Goal: Navigation & Orientation: Find specific page/section

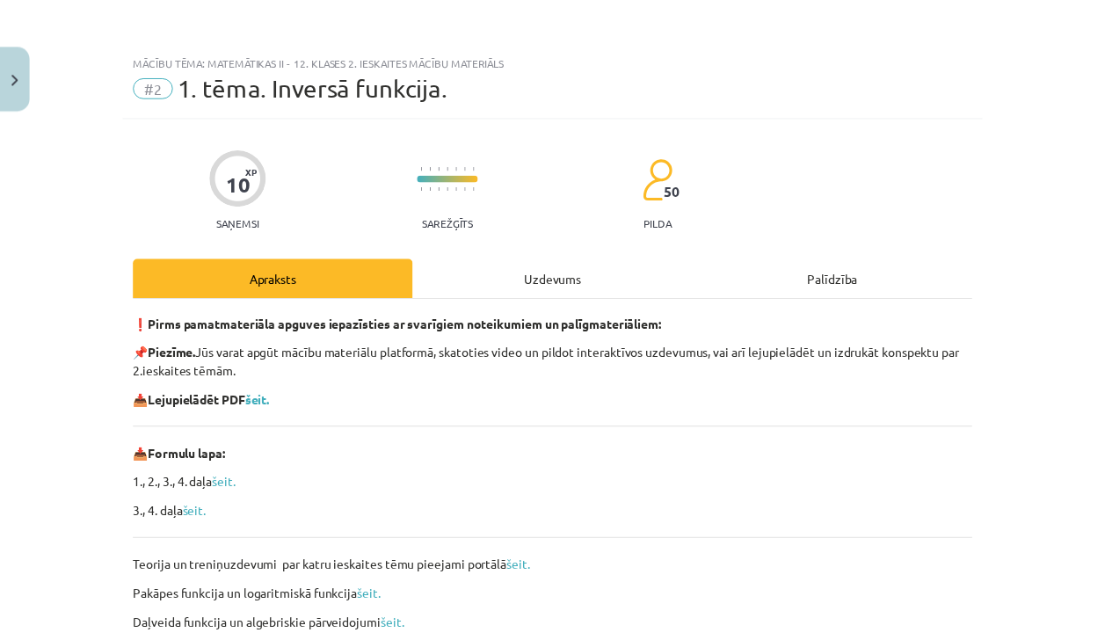
scroll to position [165, 0]
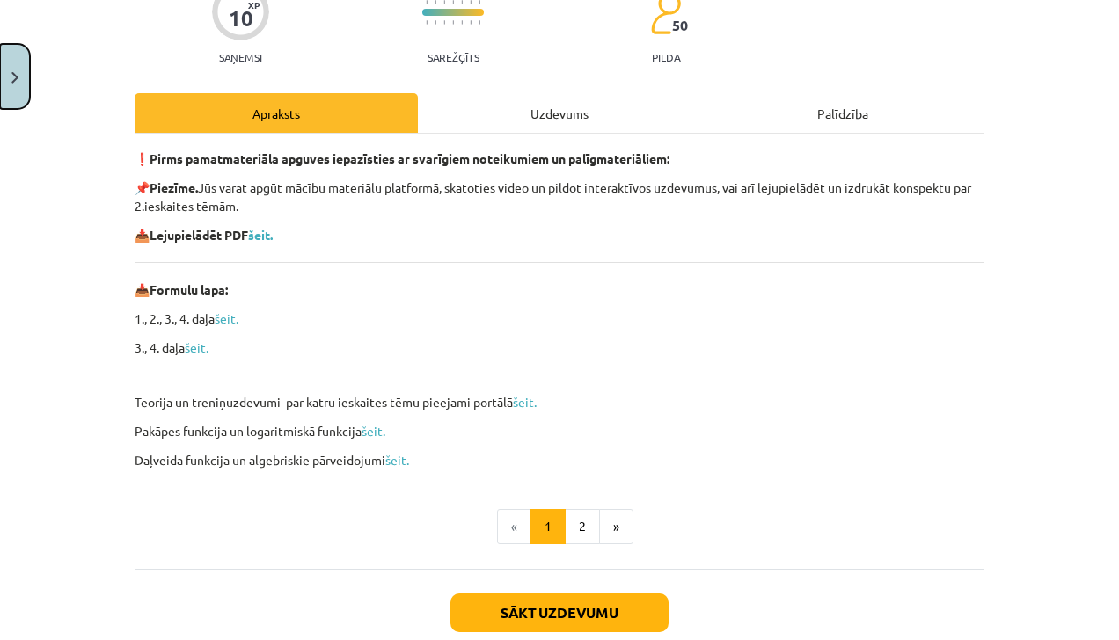
click at [20, 89] on button "Close" at bounding box center [15, 76] width 30 height 65
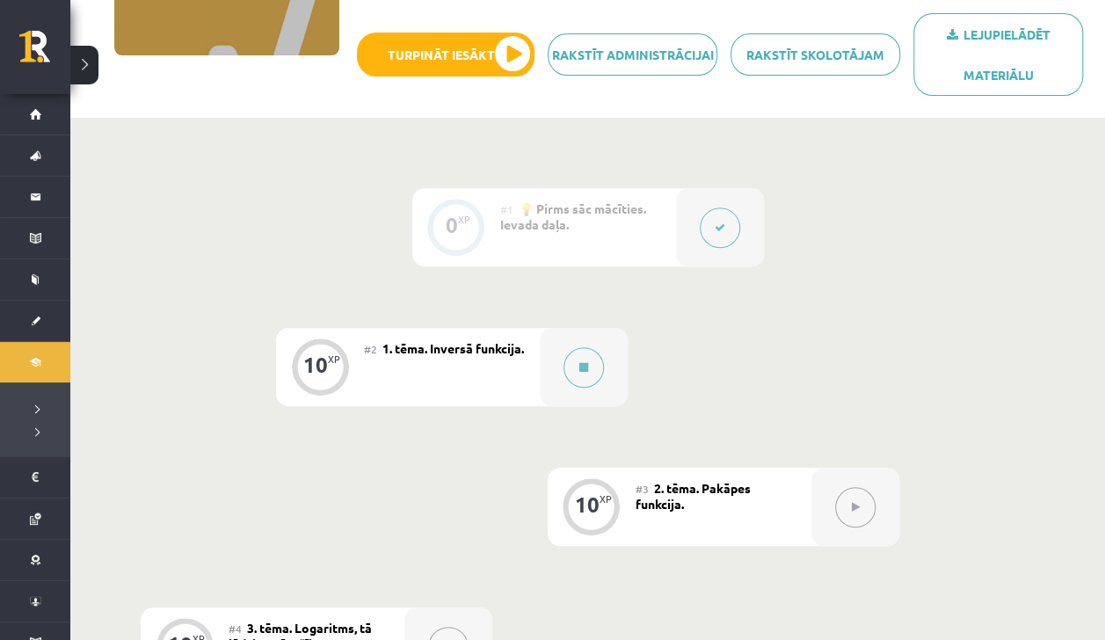
scroll to position [19, 0]
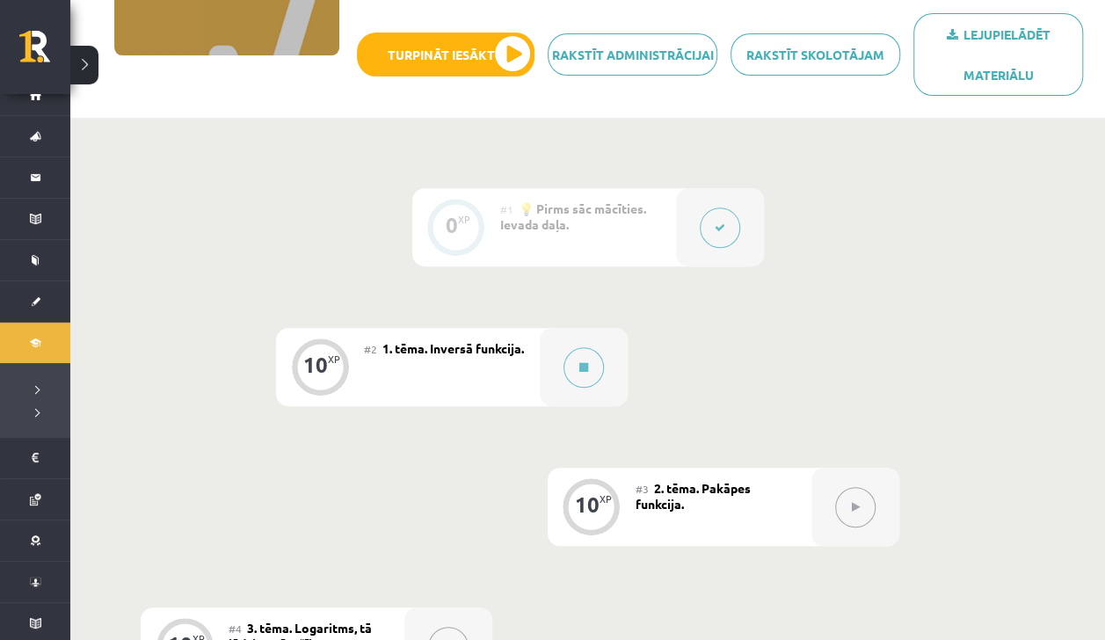
click at [22, 339] on li "Digitālie materiāli Programma Biežāk uzdotie jautājumi" at bounding box center [35, 379] width 70 height 115
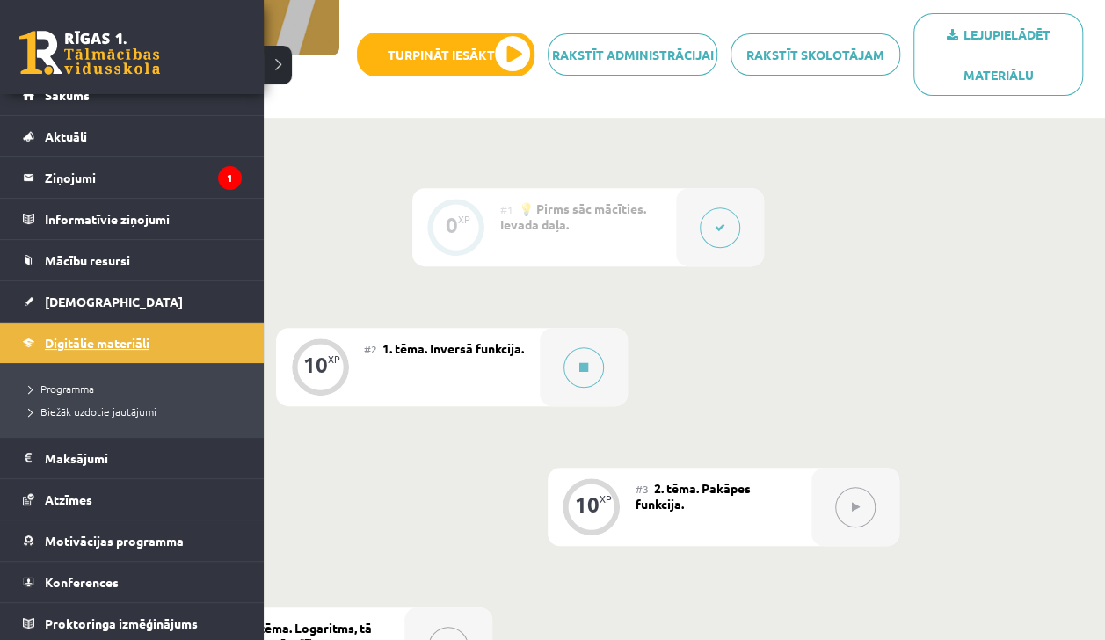
click at [71, 329] on link "Digitālie materiāli" at bounding box center [132, 343] width 219 height 40
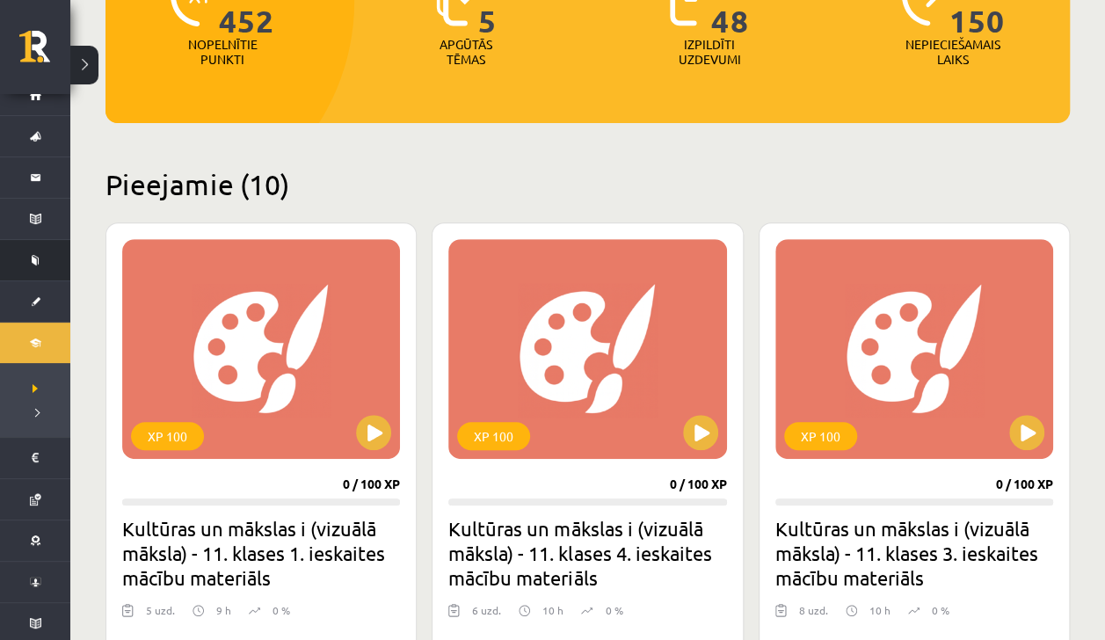
click at [19, 257] on li "Mācību resursi Publicētas konferences Pieslēgties Uzdevumiem Literatūras saraks…" at bounding box center [35, 260] width 70 height 42
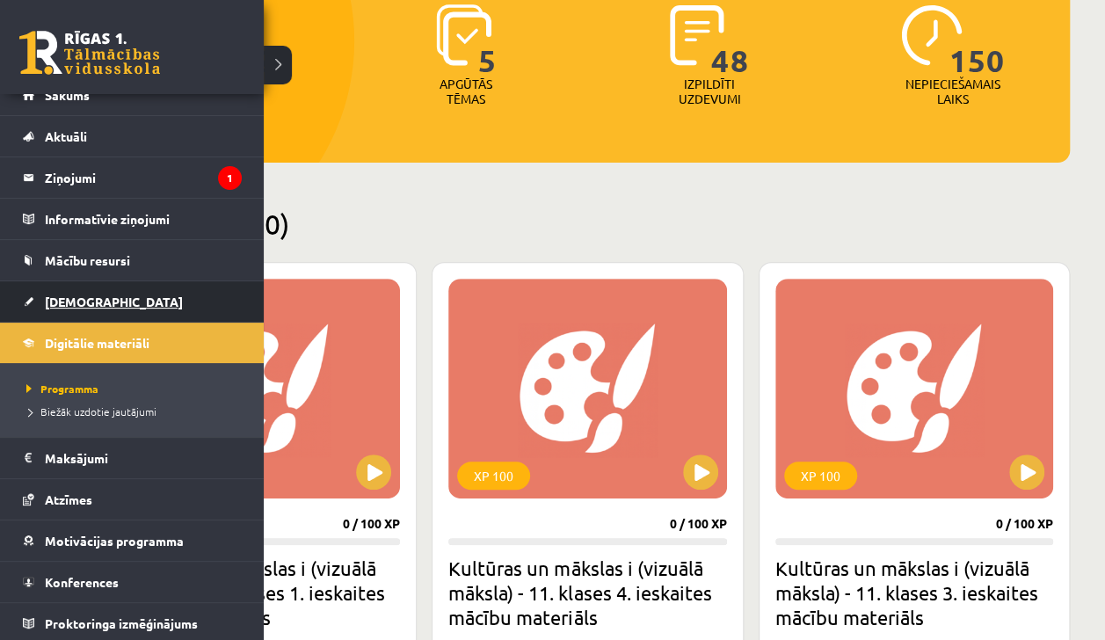
click at [49, 298] on span "[DEMOGRAPHIC_DATA]" at bounding box center [114, 302] width 138 height 16
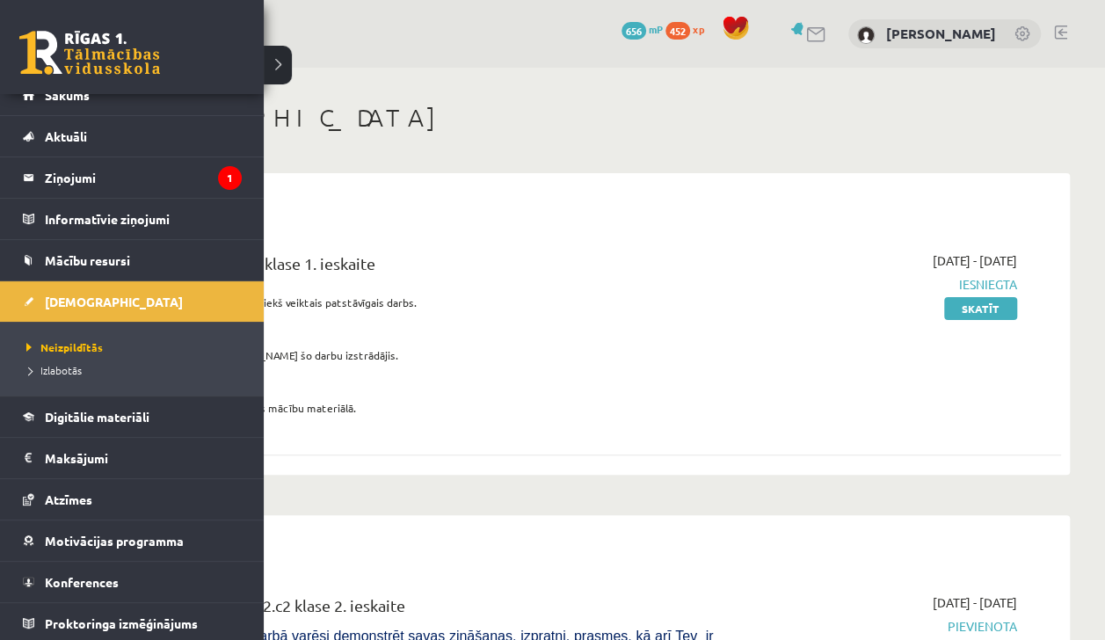
click at [289, 63] on div "0 Dāvanas 656 mP 452 xp [PERSON_NAME]" at bounding box center [587, 34] width 1035 height 68
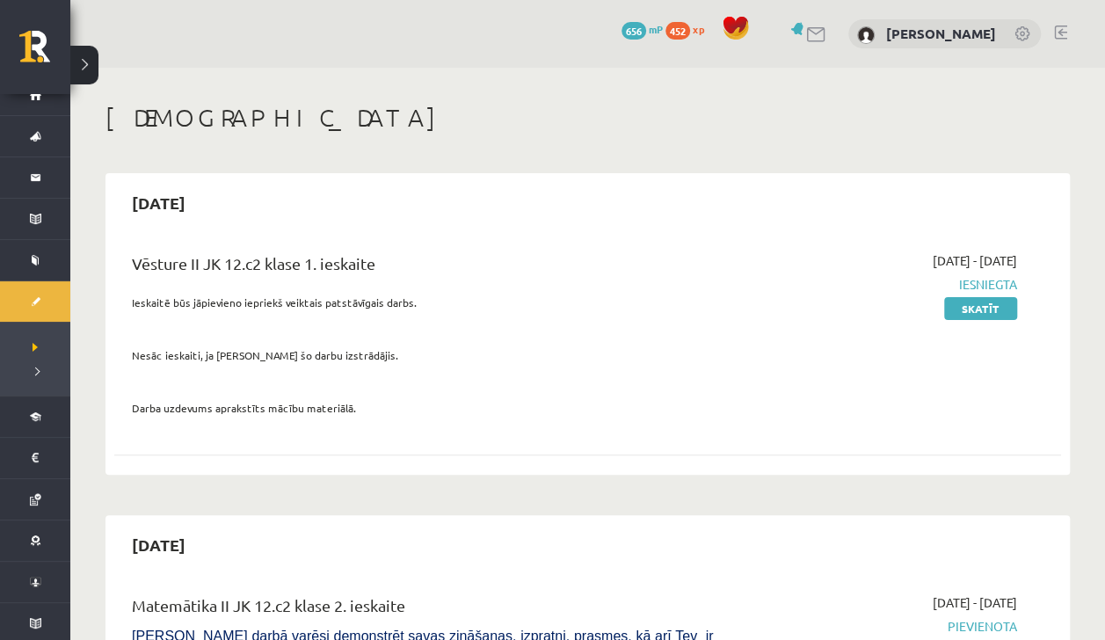
click at [96, 79] on button at bounding box center [84, 65] width 28 height 39
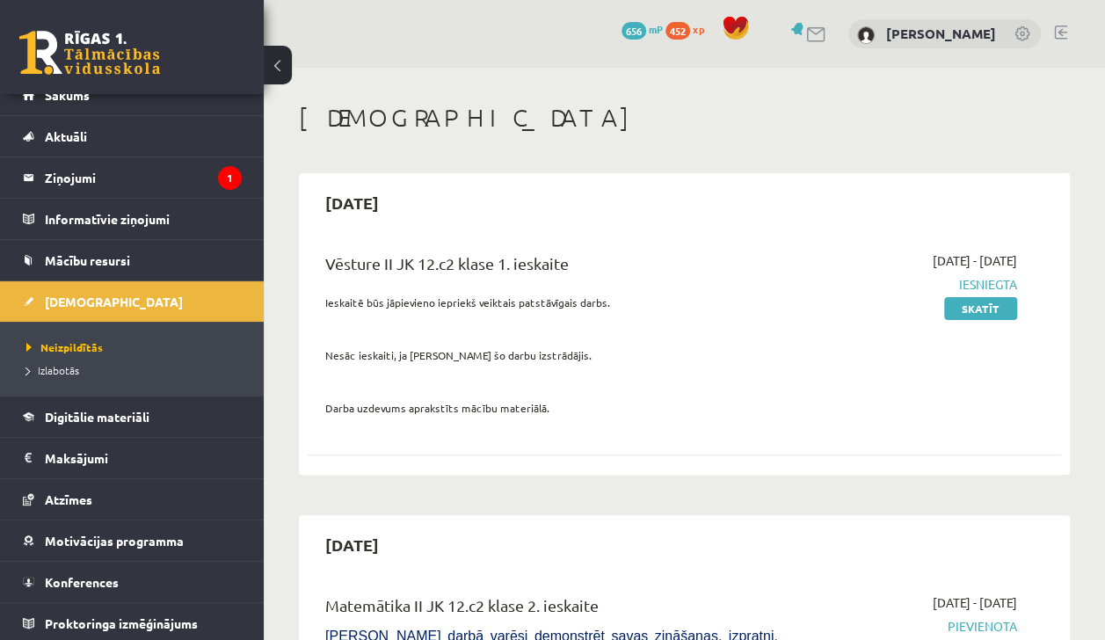
scroll to position [66, 0]
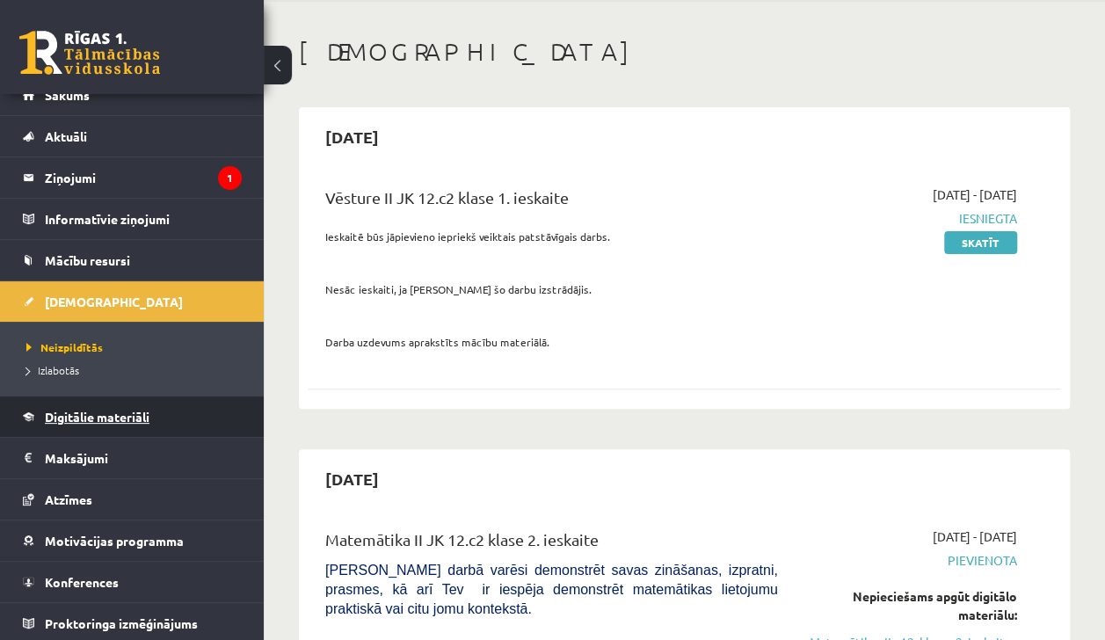
click at [82, 415] on span "Digitālie materiāli" at bounding box center [97, 417] width 105 height 16
